Goal: Task Accomplishment & Management: Manage account settings

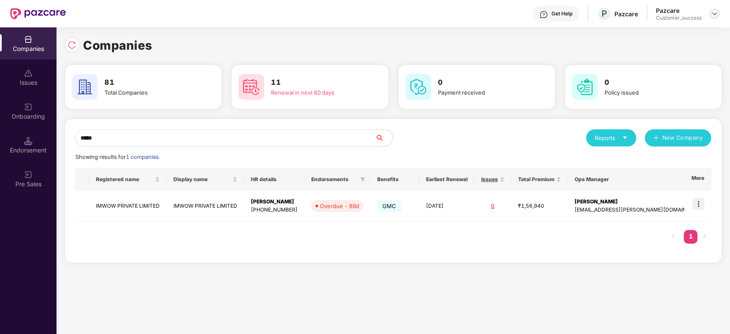
click at [714, 12] on img at bounding box center [714, 13] width 7 height 7
click at [527, 33] on div "Companies 81 Total Companies 11 Renewal in next 60 days 0 Payment received 0 Po…" at bounding box center [393, 148] width 656 height 242
drag, startPoint x: 111, startPoint y: 135, endPoint x: 43, endPoint y: 153, distance: 70.4
click at [43, 153] on div "Companies Issues Onboarding Endorsement Pre Sales Companies 81 Total Companies …" at bounding box center [365, 180] width 730 height 306
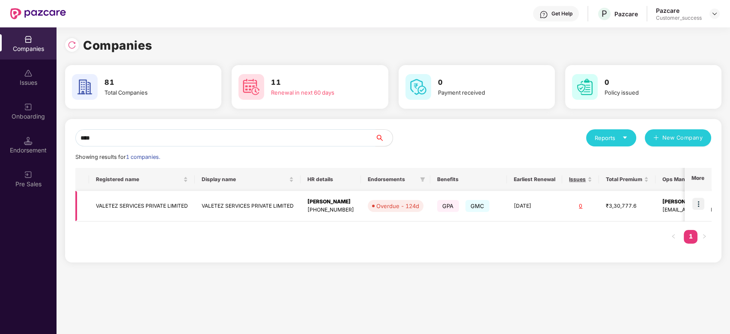
type input "****"
click at [702, 201] on img at bounding box center [698, 204] width 12 height 12
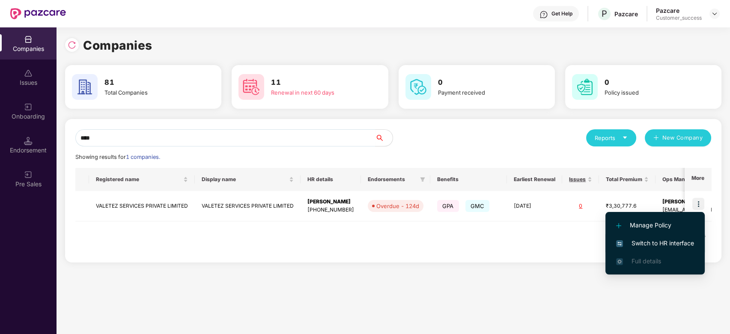
click at [647, 246] on span "Switch to HR interface" at bounding box center [655, 242] width 78 height 9
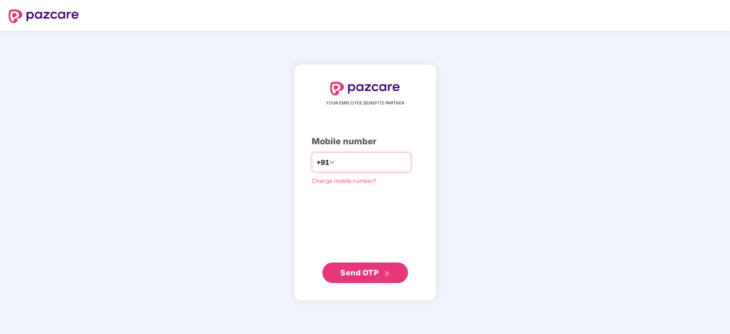
type input "**********"
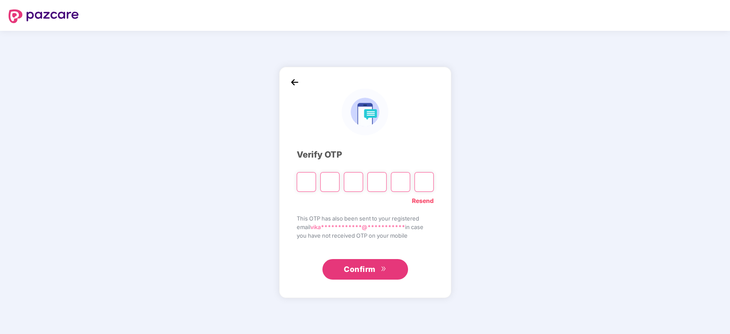
type input "*"
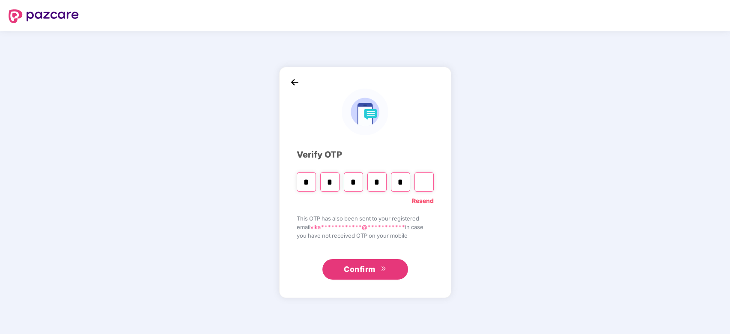
type input "*"
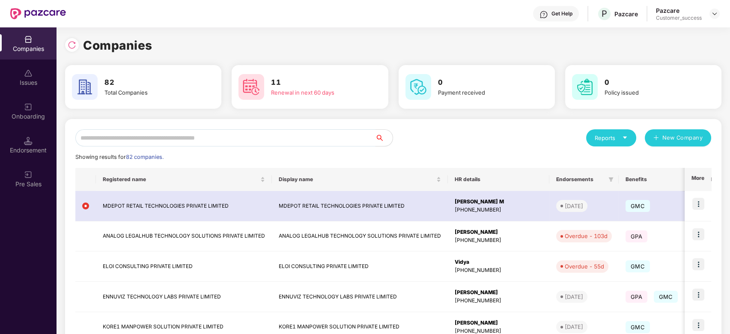
click at [154, 135] on input "text" at bounding box center [225, 137] width 300 height 17
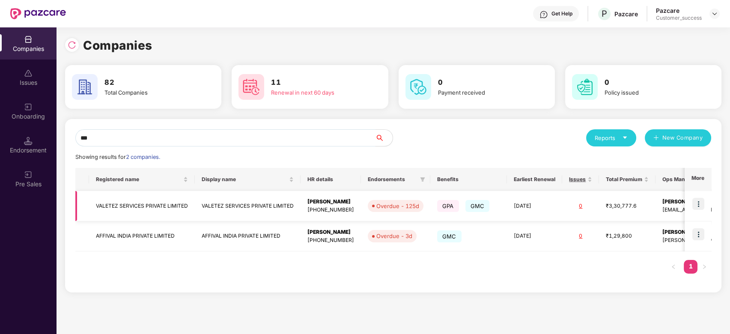
type input "***"
click at [702, 206] on img at bounding box center [698, 204] width 12 height 12
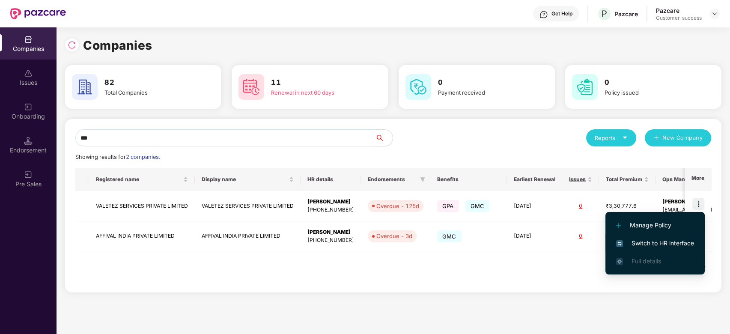
click at [650, 244] on span "Switch to HR interface" at bounding box center [655, 242] width 78 height 9
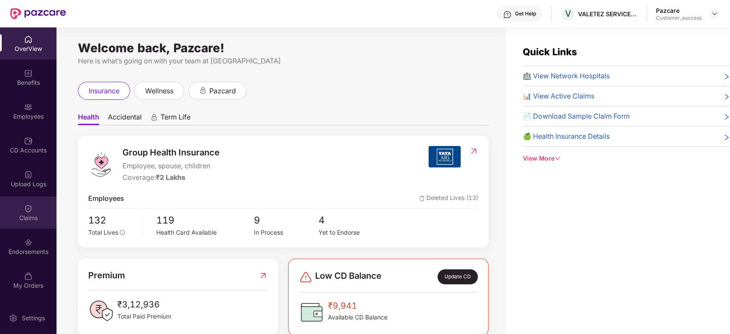
click at [32, 215] on div "Claims" at bounding box center [28, 218] width 56 height 9
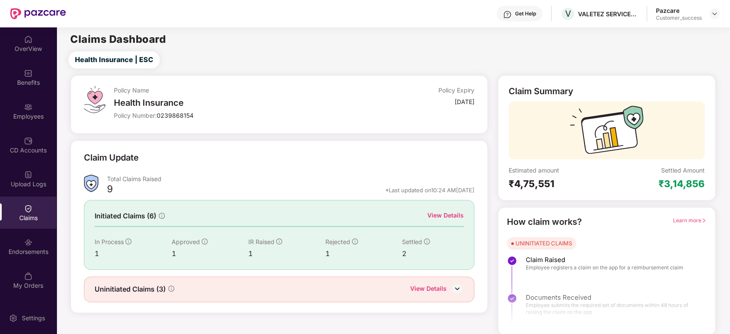
click at [446, 215] on div "View Details" at bounding box center [445, 215] width 36 height 9
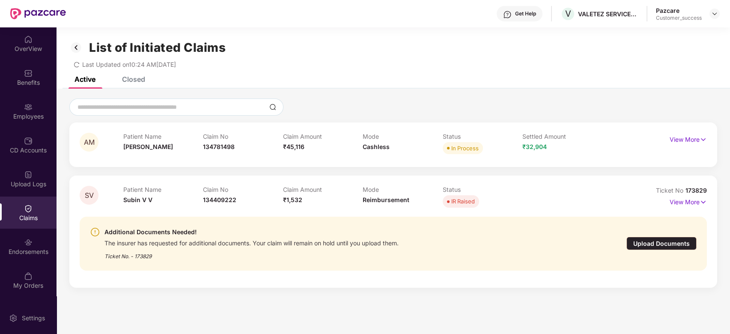
click at [650, 246] on div "Upload Documents" at bounding box center [661, 243] width 70 height 13
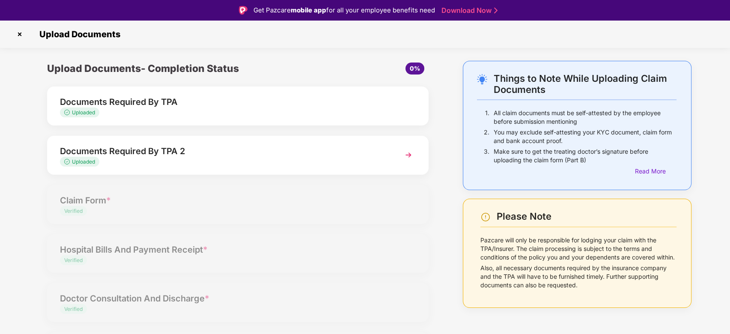
click at [412, 162] on img at bounding box center [408, 154] width 15 height 15
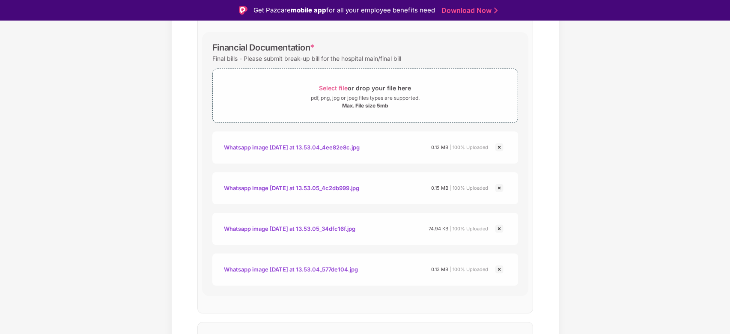
scroll to position [196, 0]
click at [260, 148] on div "Whatsapp image [DATE] at 13.53.04_4ee82e8c.jpg" at bounding box center [292, 147] width 136 height 15
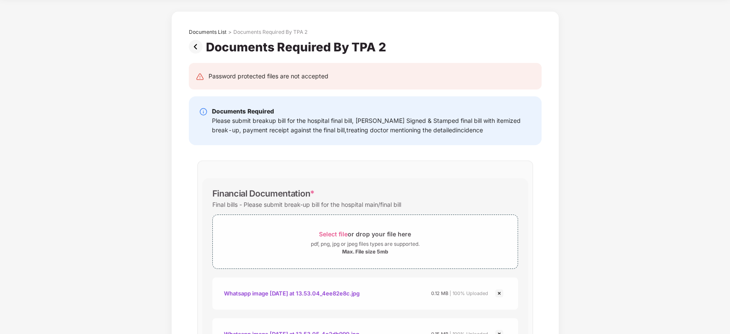
scroll to position [0, 0]
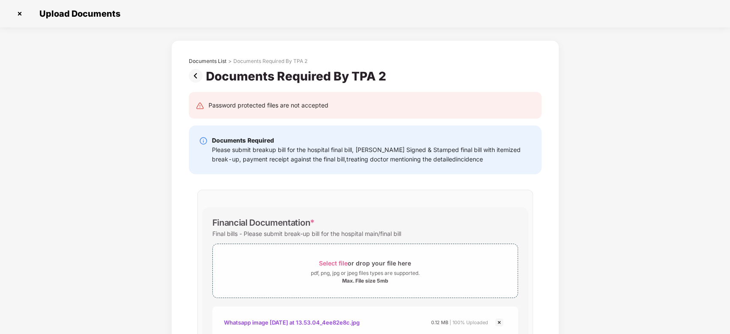
click at [275, 107] on div "Password protected files are not accepted" at bounding box center [268, 105] width 120 height 9
click at [21, 15] on img at bounding box center [20, 14] width 14 height 14
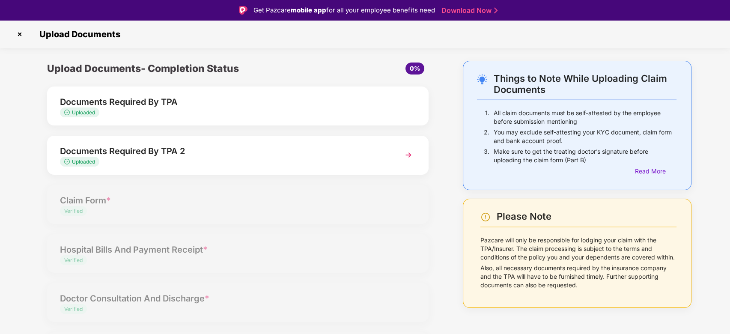
click at [18, 37] on img at bounding box center [20, 34] width 14 height 14
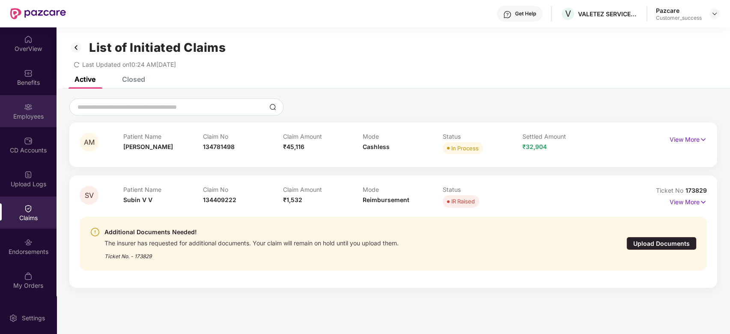
click at [30, 112] on div "Employees" at bounding box center [28, 116] width 56 height 9
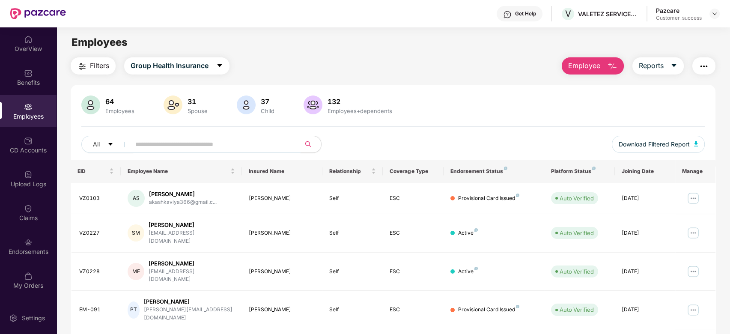
click at [180, 146] on input "text" at bounding box center [212, 144] width 154 height 13
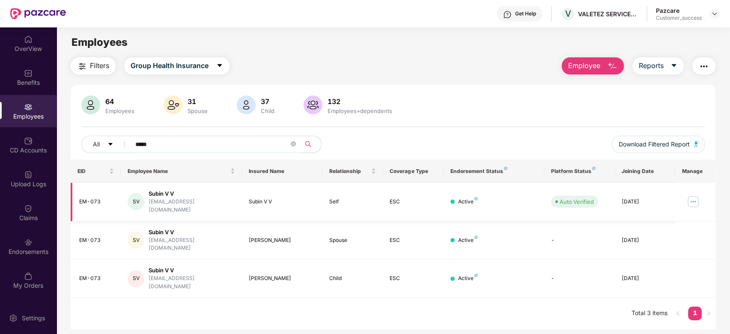
type input "*****"
drag, startPoint x: 199, startPoint y: 200, endPoint x: 150, endPoint y: 205, distance: 49.0
click at [150, 205] on div "[PERSON_NAME] V V [EMAIL_ADDRESS][DOMAIN_NAME]" at bounding box center [181, 202] width 107 height 24
copy div "[EMAIL_ADDRESS][DOMAIN_NAME]"
click at [27, 226] on div "Claims" at bounding box center [28, 212] width 56 height 32
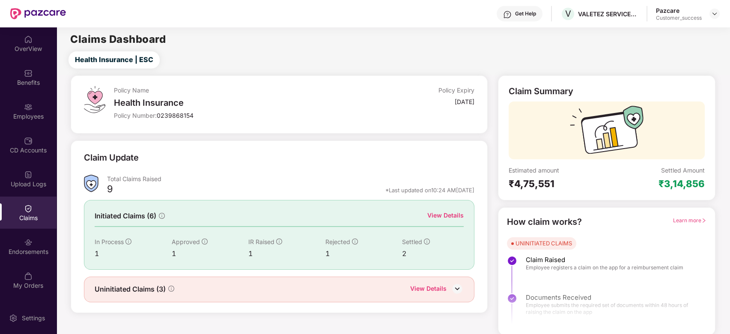
click at [442, 222] on div "Initiated Claims (6) View Details In Process 1 Approved 1 IR Raised 1 Rejected …" at bounding box center [279, 234] width 390 height 69
click at [443, 221] on div "View Details" at bounding box center [445, 216] width 36 height 11
click at [443, 213] on div "View Details" at bounding box center [445, 215] width 36 height 9
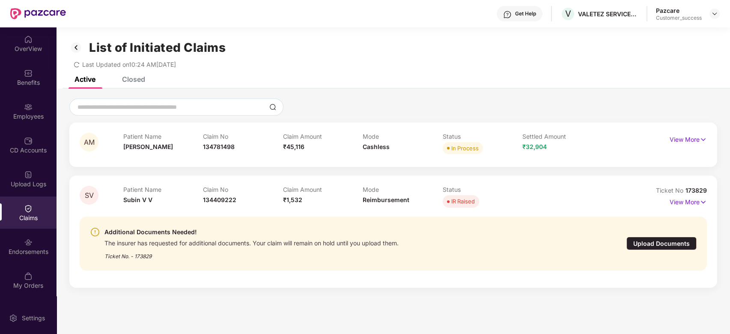
click at [674, 248] on div "Upload Documents" at bounding box center [661, 243] width 70 height 13
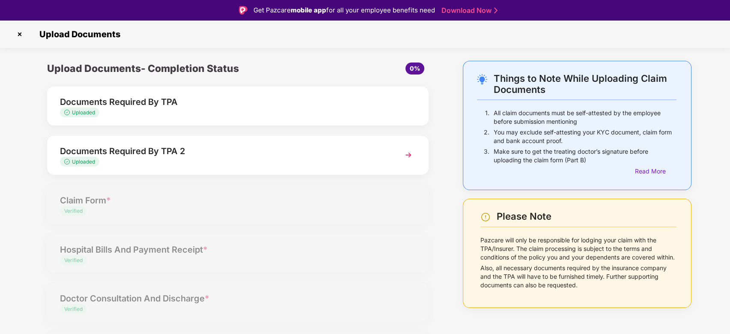
click at [404, 159] on img at bounding box center [408, 154] width 15 height 15
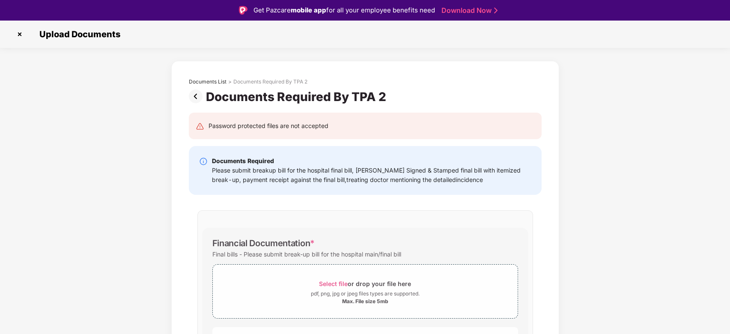
click at [19, 35] on img at bounding box center [20, 34] width 14 height 14
